Goal: Task Accomplishment & Management: Manage account settings

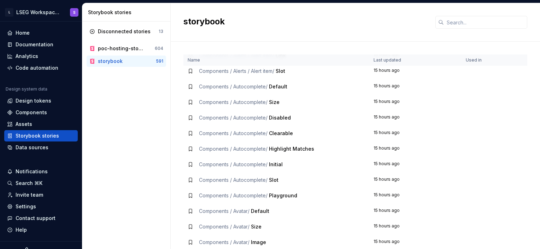
scroll to position [347, 0]
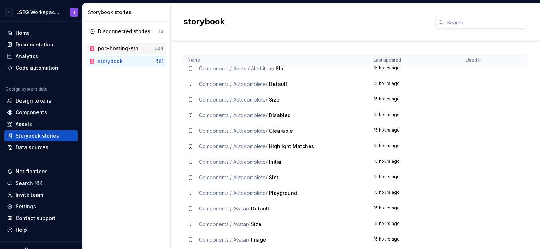
click at [129, 52] on div "poc-hosting-storybook 604" at bounding box center [126, 48] width 79 height 11
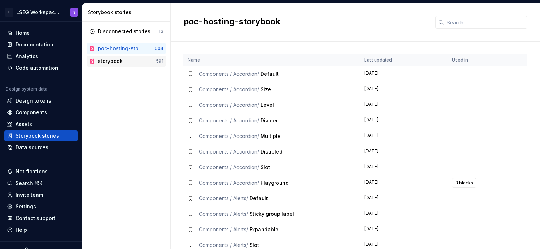
click at [129, 61] on div "storybook" at bounding box center [127, 61] width 58 height 7
click at [111, 60] on div "storybook" at bounding box center [110, 61] width 25 height 7
click at [114, 81] on div "Disconnected stories 13 poc-hosting-storybook 604 storybook 591" at bounding box center [126, 135] width 88 height 227
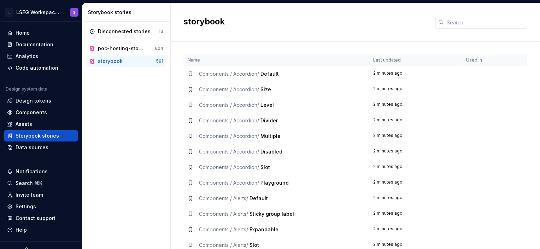
click at [127, 94] on div "Disconnected stories 13 poc-hosting-storybook 604 storybook 591" at bounding box center [126, 135] width 88 height 227
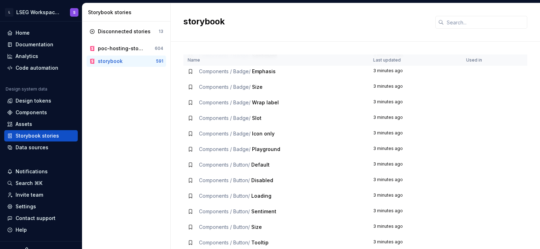
scroll to position [609, 0]
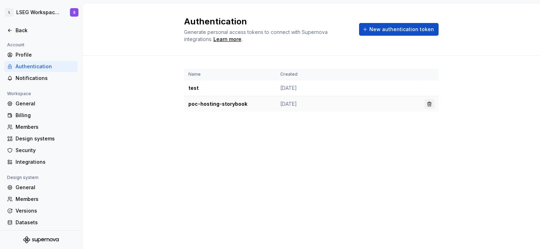
click at [430, 102] on button "button" at bounding box center [429, 104] width 10 height 10
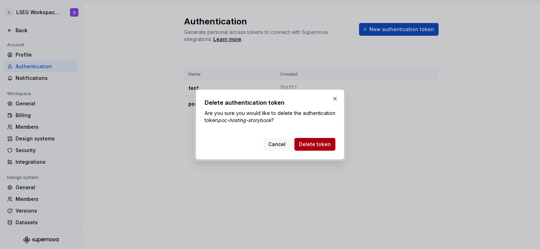
click at [325, 142] on span "Delete token" at bounding box center [315, 144] width 32 height 7
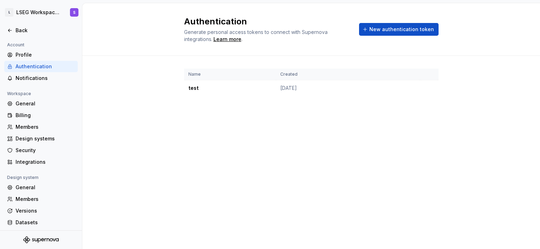
click at [377, 174] on div "Authentication Generate personal access tokens to connect with Supernova integr…" at bounding box center [310, 125] width 457 height 245
